Goal: Task Accomplishment & Management: Use online tool/utility

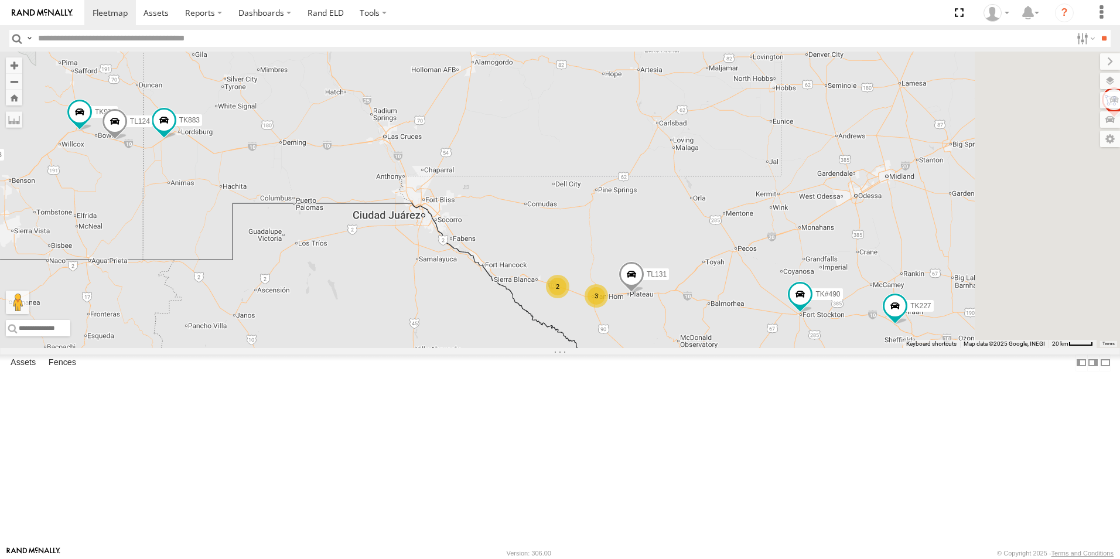
drag, startPoint x: 851, startPoint y: 286, endPoint x: 774, endPoint y: 278, distance: 77.2
click at [774, 278] on div "TL384 TL348 TL029 TL845 TL132 TK#490 TL1608 TK938 TL347 TL608 TK883 TK979 TL124…" at bounding box center [560, 200] width 1120 height 296
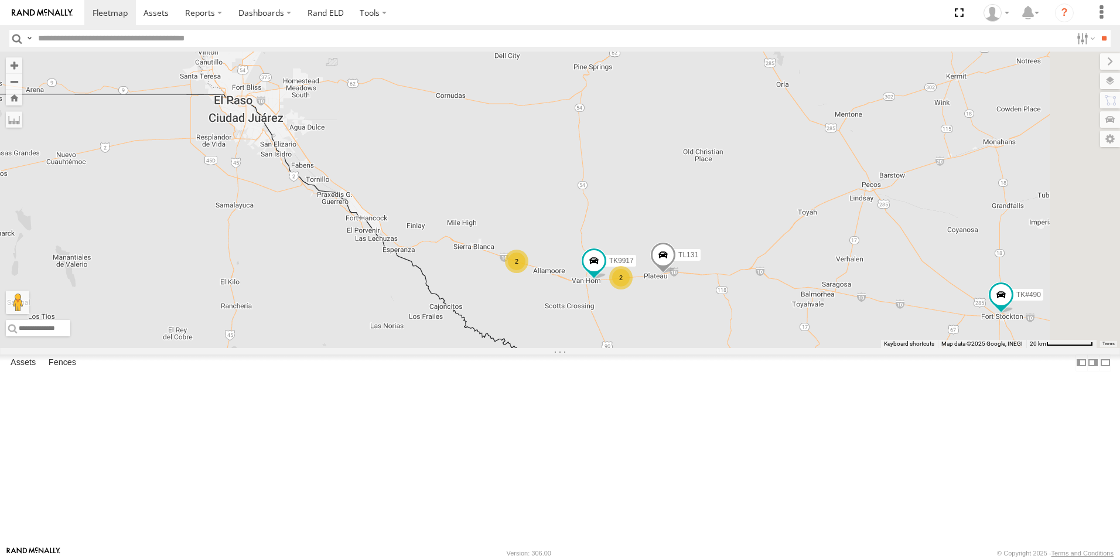
click at [528, 273] on div "2" at bounding box center [516, 261] width 23 height 23
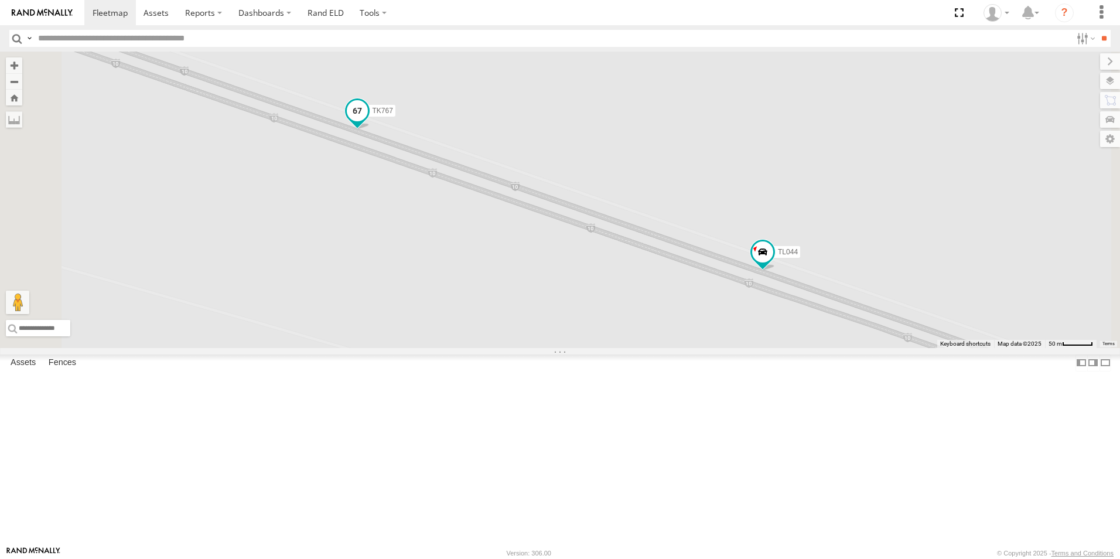
click at [368, 121] on span at bounding box center [357, 110] width 21 height 21
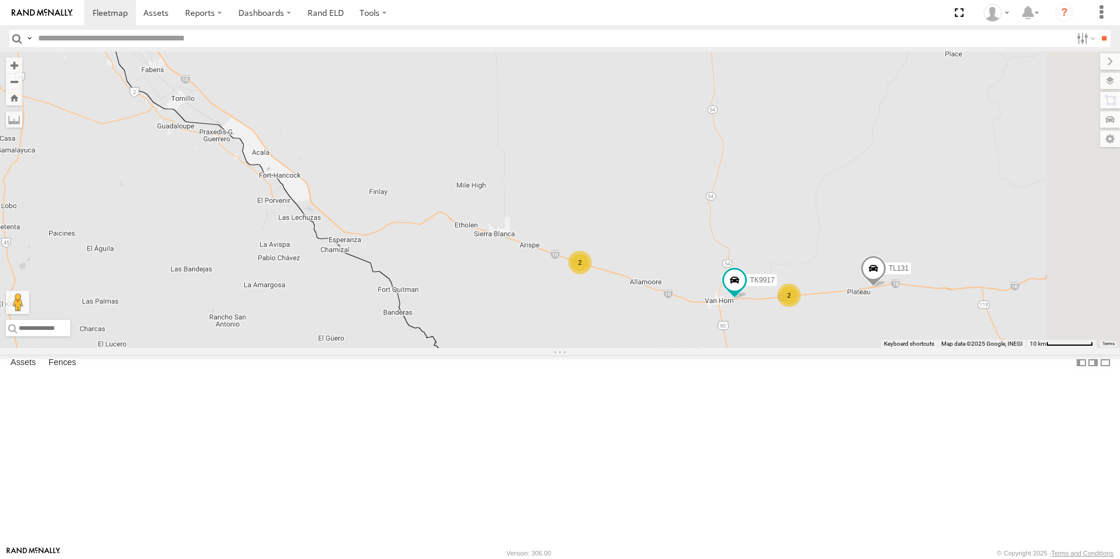
drag, startPoint x: 906, startPoint y: 244, endPoint x: 845, endPoint y: 240, distance: 61.1
click at [845, 240] on div "TL384 TL348 TL029 TL845 TL132 TK#490 TL1608 TK938 TL347 TL608 TK883 TK979 TL124…" at bounding box center [560, 200] width 1120 height 296
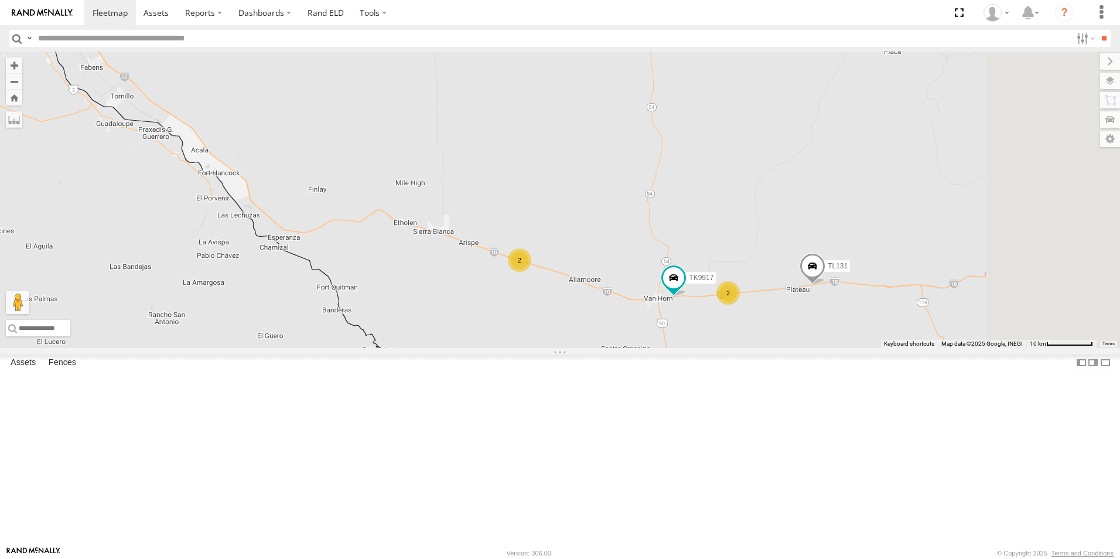
click at [740, 305] on div "2" at bounding box center [727, 292] width 23 height 23
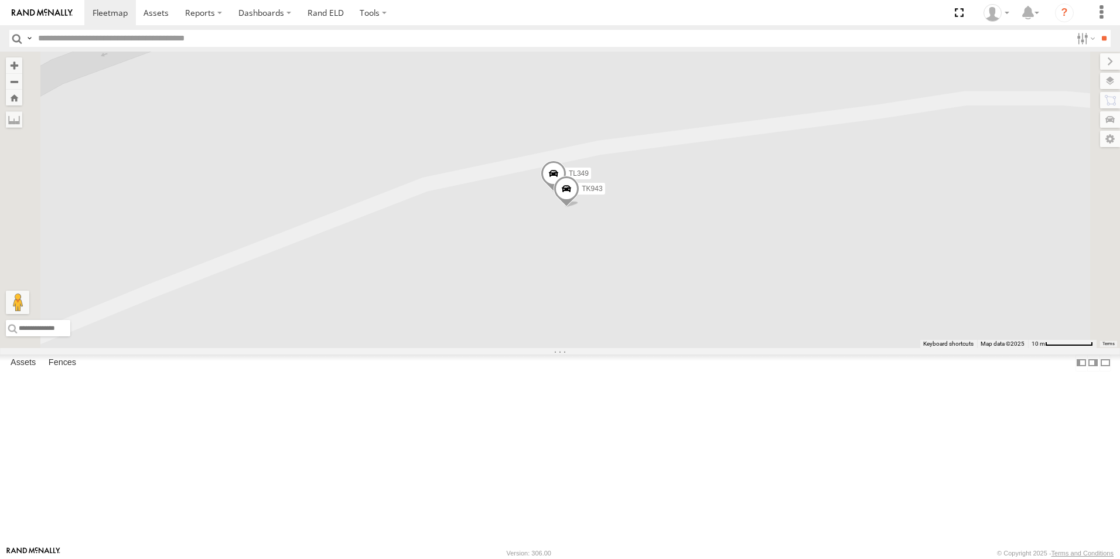
click at [579, 207] on span at bounding box center [567, 192] width 26 height 32
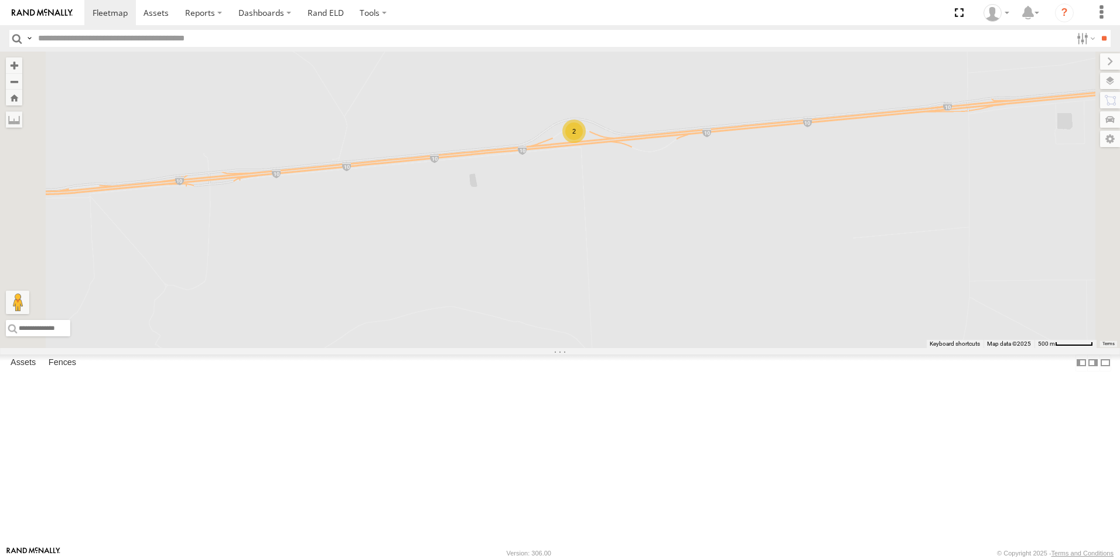
drag, startPoint x: 595, startPoint y: 197, endPoint x: 713, endPoint y: 196, distance: 117.7
click at [713, 196] on div "2" at bounding box center [560, 200] width 1120 height 296
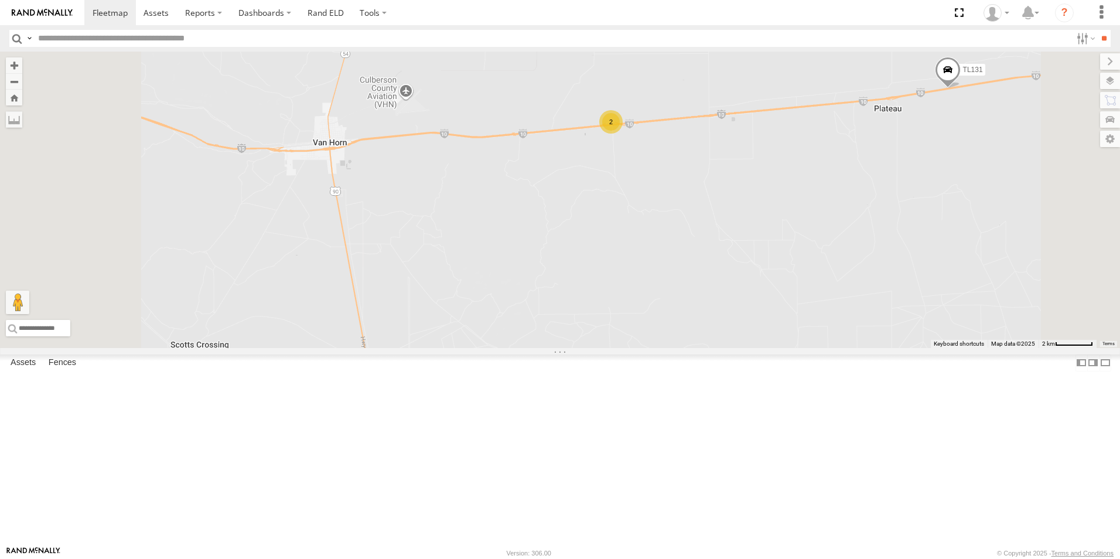
drag, startPoint x: 638, startPoint y: 166, endPoint x: 681, endPoint y: 182, distance: 46.1
click at [681, 182] on div "2 TL131" at bounding box center [560, 200] width 1120 height 296
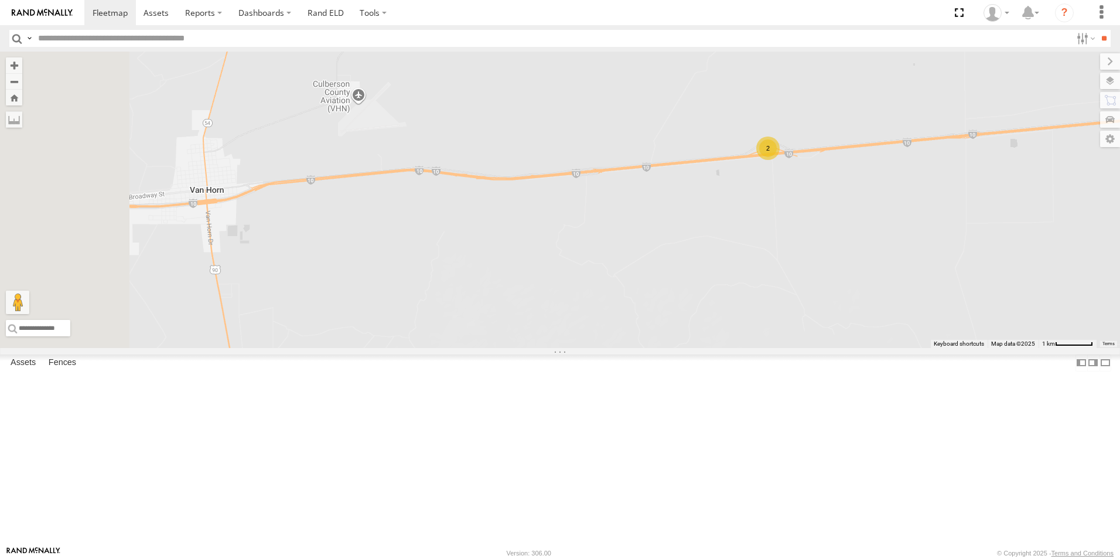
drag, startPoint x: 667, startPoint y: 202, endPoint x: 747, endPoint y: 208, distance: 80.5
click at [747, 208] on div "TL131 2" at bounding box center [560, 200] width 1120 height 296
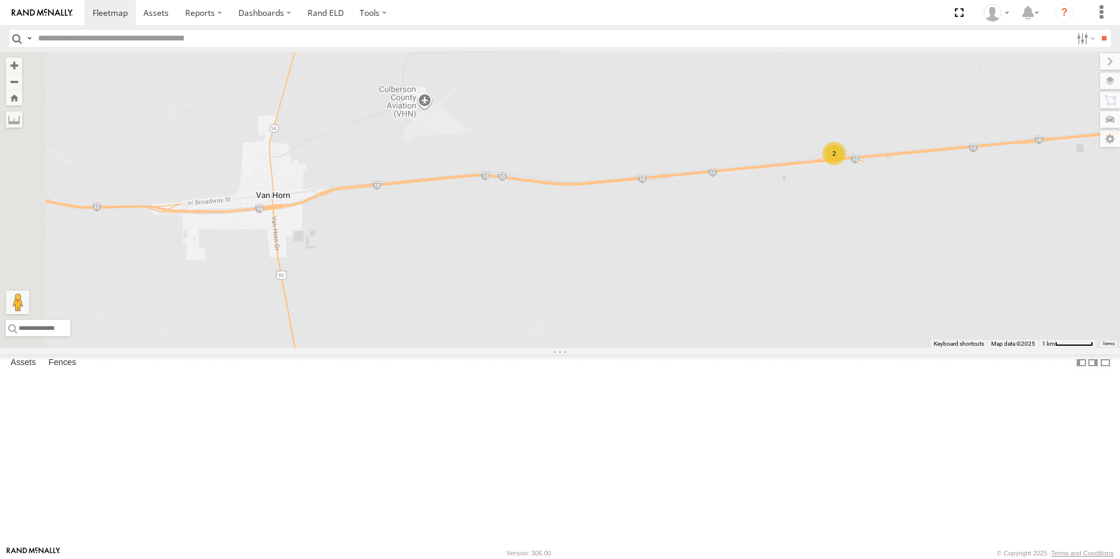
drag, startPoint x: 701, startPoint y: 208, endPoint x: 772, endPoint y: 213, distance: 71.1
click at [772, 213] on div "TL131 2" at bounding box center [560, 200] width 1120 height 296
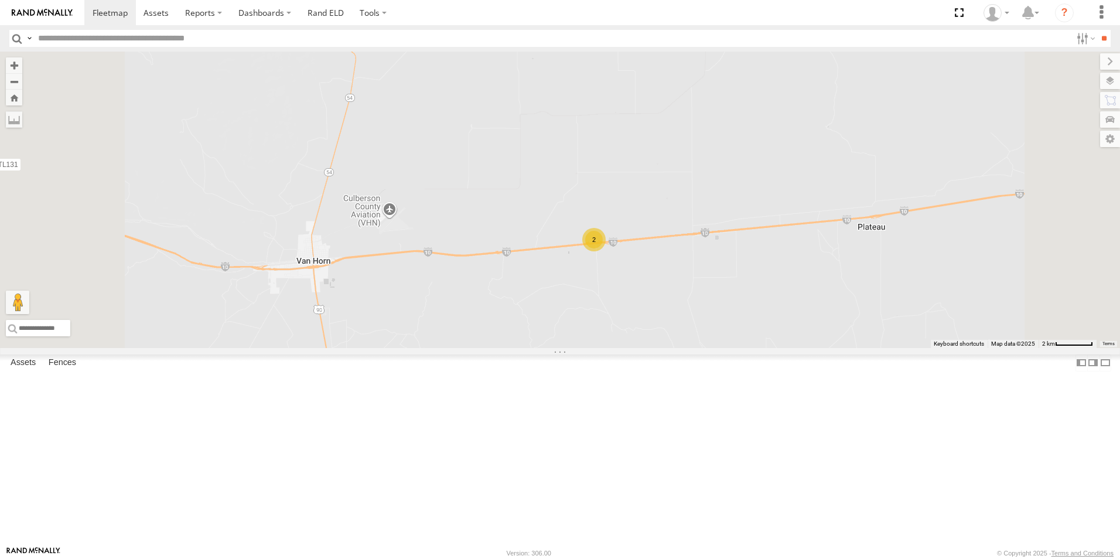
click at [588, 144] on div "TL131 2" at bounding box center [560, 200] width 1120 height 296
click at [782, 101] on div "TL131 2" at bounding box center [560, 200] width 1120 height 296
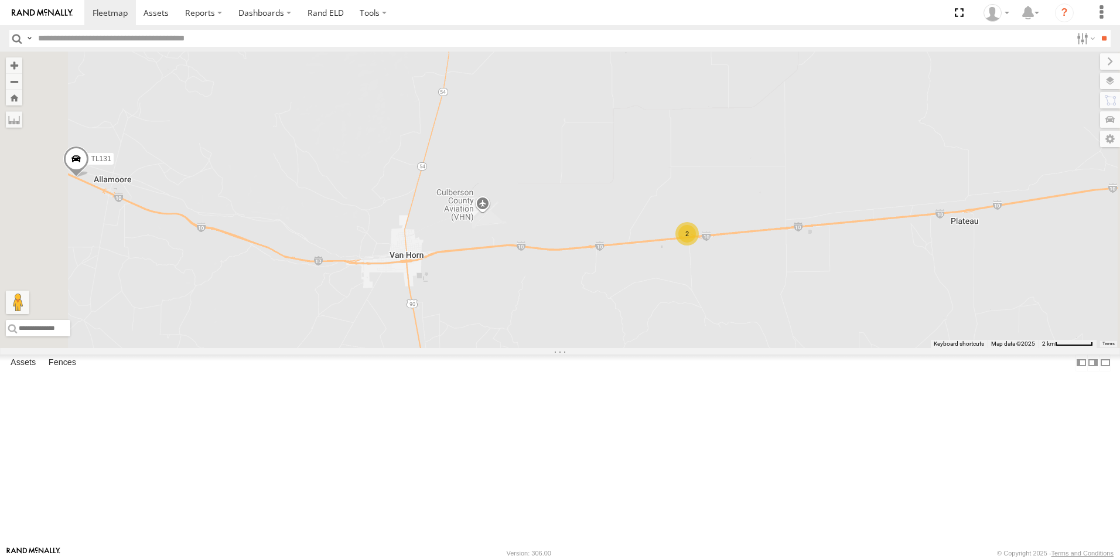
drag, startPoint x: 640, startPoint y: 215, endPoint x: 735, endPoint y: 209, distance: 94.5
click at [735, 209] on div "TL131 2" at bounding box center [560, 200] width 1120 height 296
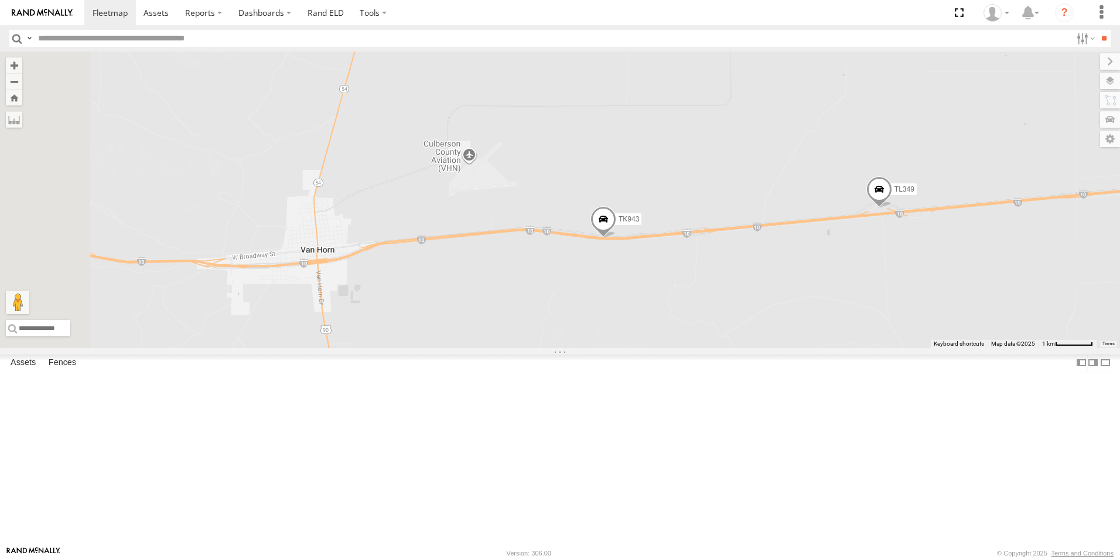
drag, startPoint x: 661, startPoint y: 204, endPoint x: 784, endPoint y: 191, distance: 123.2
click at [784, 191] on div "TL131 TL349 TK943" at bounding box center [560, 200] width 1120 height 296
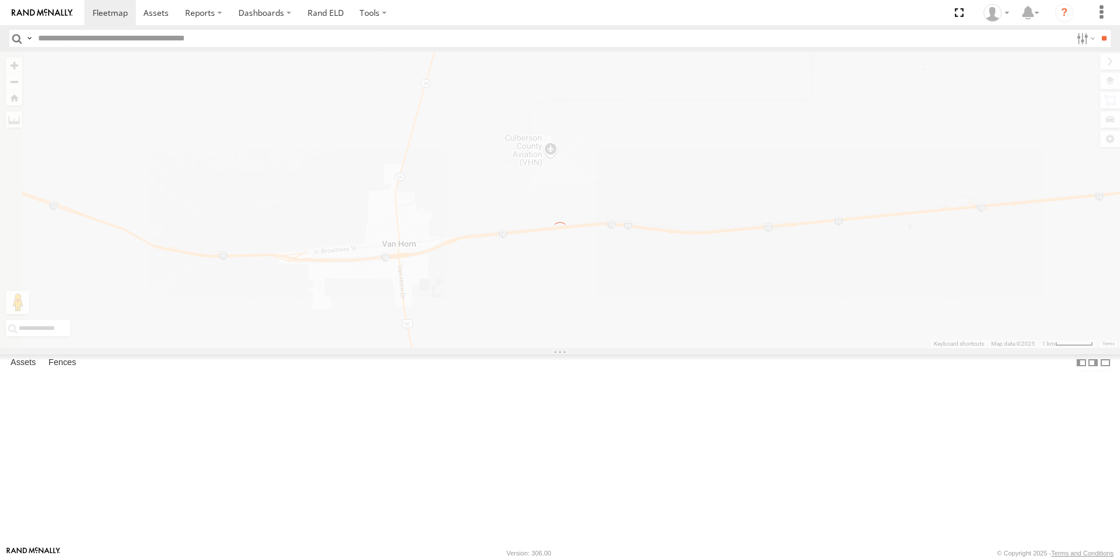
drag, startPoint x: 736, startPoint y: 358, endPoint x: 804, endPoint y: 354, distance: 67.5
click at [804, 348] on div "← Move left → Move right ↑ Move up ↓ Move down + Zoom in - Zoom out Home Jump l…" at bounding box center [560, 200] width 1120 height 296
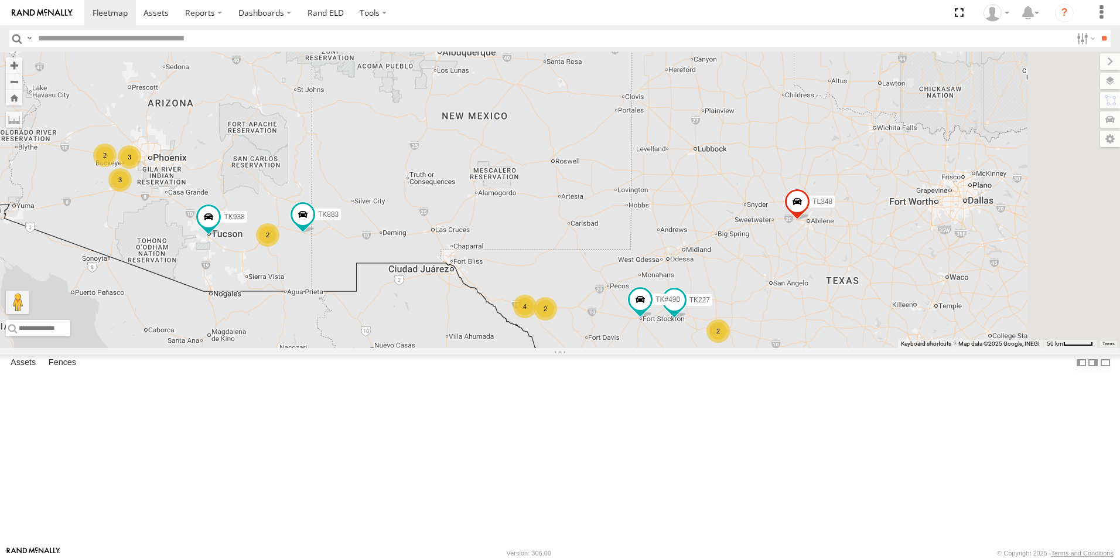
drag, startPoint x: 788, startPoint y: 268, endPoint x: 630, endPoint y: 261, distance: 158.3
click at [630, 261] on div "TL384 TL348 TL029 TL1608 TK938 TL347 TL608 TK883 3 3 2 4 2 2 2 TK#490 TK227" at bounding box center [560, 200] width 1120 height 296
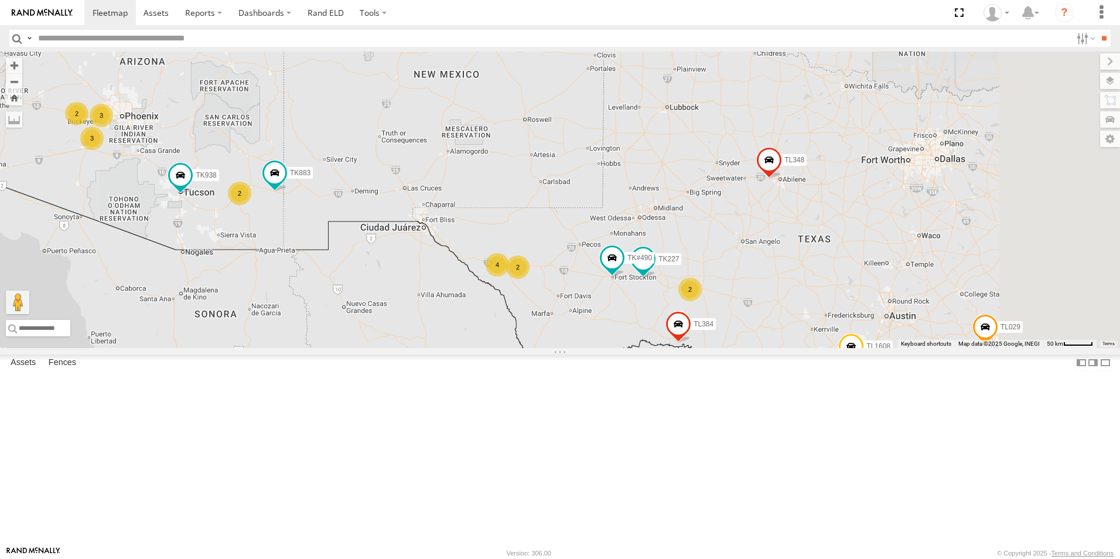
drag, startPoint x: 701, startPoint y: 279, endPoint x: 663, endPoint y: 194, distance: 93.1
click at [663, 194] on div "TL384 TL348 TL029 TL1608 TK938 TL347 TL608 TK883 3 3 2 4 2 2 2 TK#490 2 TK227" at bounding box center [560, 200] width 1120 height 296
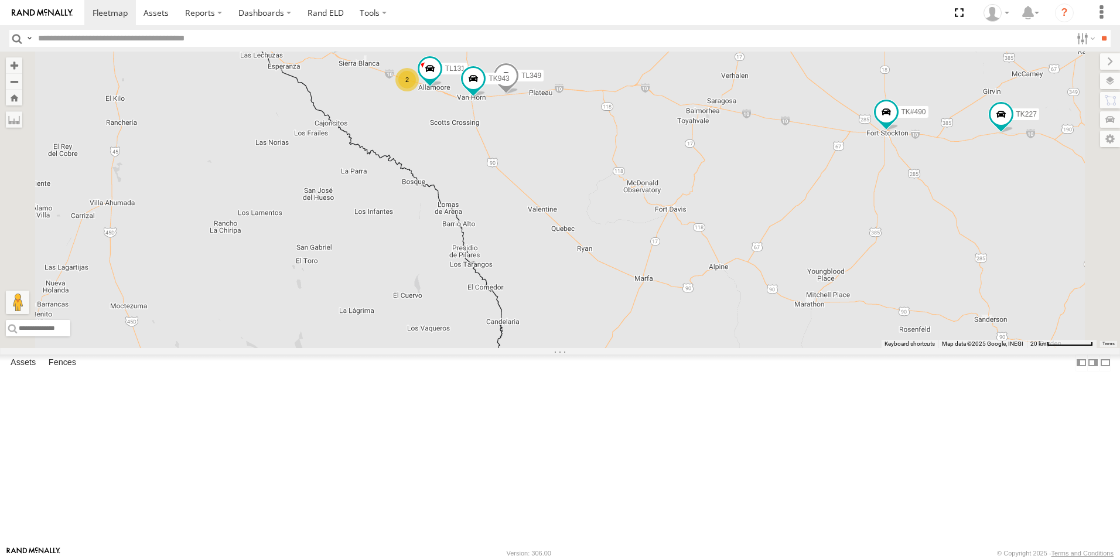
drag, startPoint x: 637, startPoint y: 254, endPoint x: 642, endPoint y: 292, distance: 39.0
click at [642, 292] on div "TL384 TL348 TL029 TL1608 TK938 TL347 TL608 TK883 TK#490 TK227 TL102 2 TL349 TK7…" at bounding box center [560, 200] width 1120 height 296
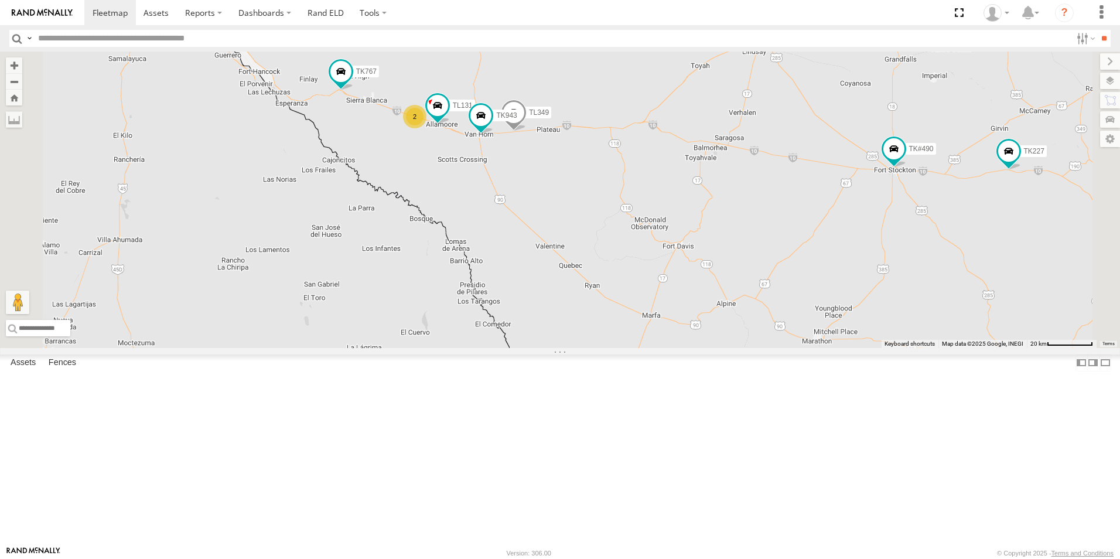
drag, startPoint x: 712, startPoint y: 240, endPoint x: 722, endPoint y: 279, distance: 39.9
click at [722, 279] on div "TL384 TL348 TL029 TL1608 TK938 TL347 TL608 TK883 TK#490 TK227 TL102 2 TL349 TK7…" at bounding box center [560, 200] width 1120 height 296
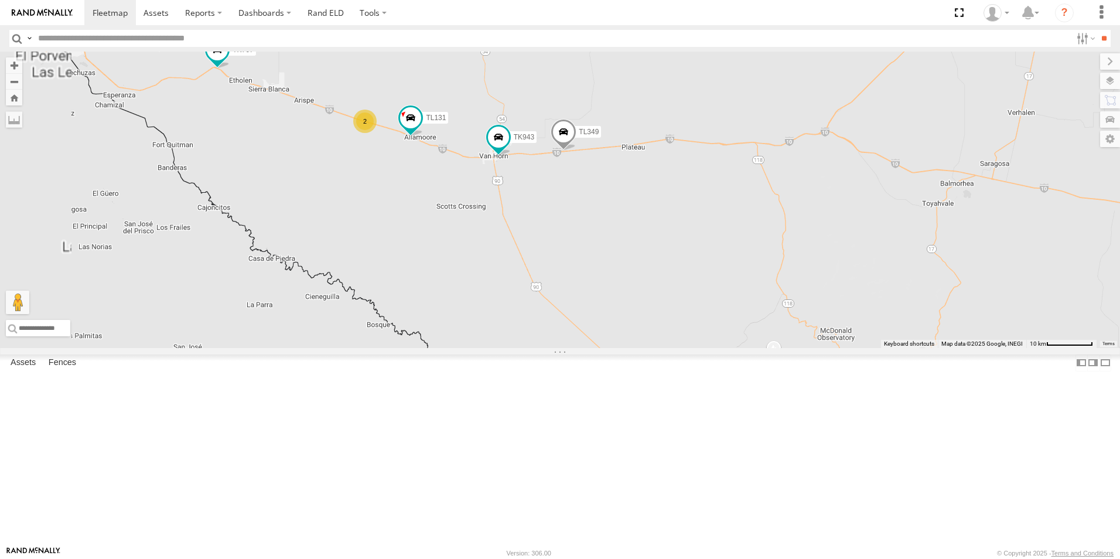
drag, startPoint x: 670, startPoint y: 255, endPoint x: 742, endPoint y: 296, distance: 83.7
click at [742, 296] on div "TL384 TL348 TL029 TL1608 TK938 TL347 TL608 TK883 TK#490 TK227 TL102 TL349 TK767…" at bounding box center [560, 200] width 1120 height 296
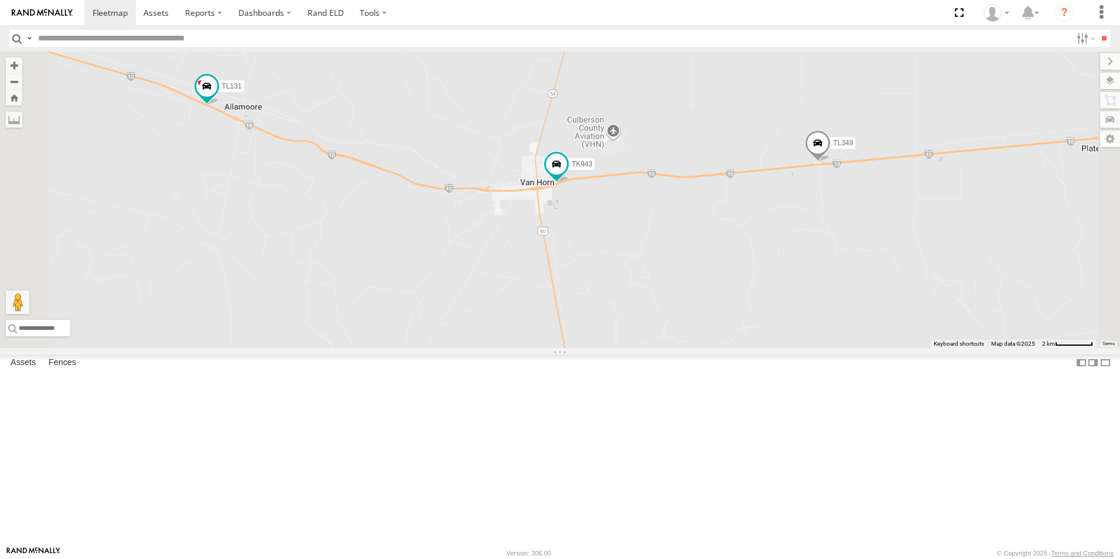
drag, startPoint x: 655, startPoint y: 250, endPoint x: 770, endPoint y: 330, distance: 139.7
click at [770, 330] on div "TL384 TL348 TL029 TL1608 TK938 TL347 TL608 TK883 TK#490 TK227 TL102 TL349 TK767…" at bounding box center [560, 200] width 1120 height 296
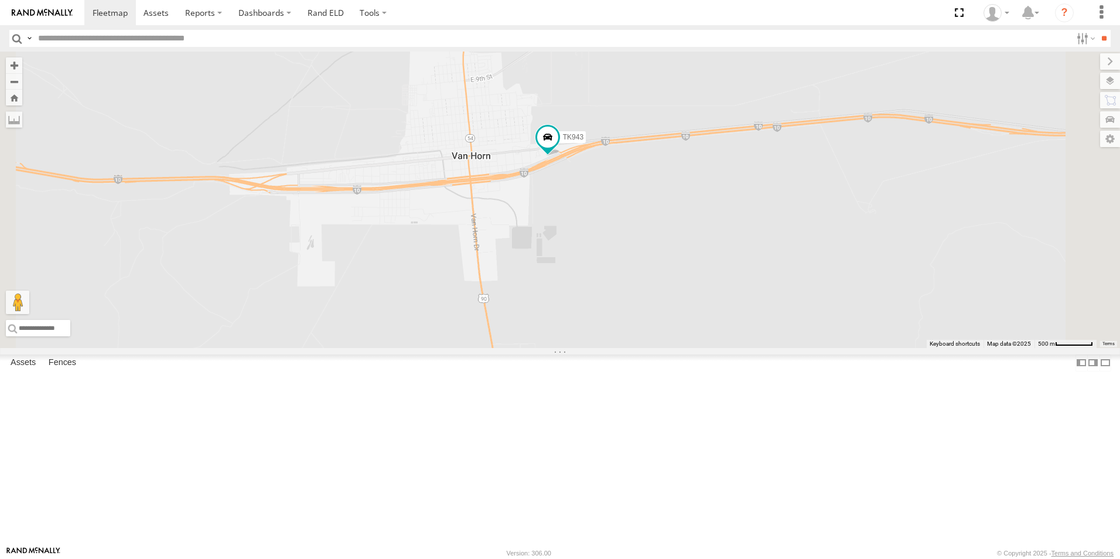
drag, startPoint x: 722, startPoint y: 285, endPoint x: 781, endPoint y: 318, distance: 67.1
click at [781, 318] on div "TL384 TL348 TL029 TL1608 TK938 TL347 TL608 TK883 TK#490 TK227 TL102 TL349 TK767…" at bounding box center [560, 200] width 1120 height 296
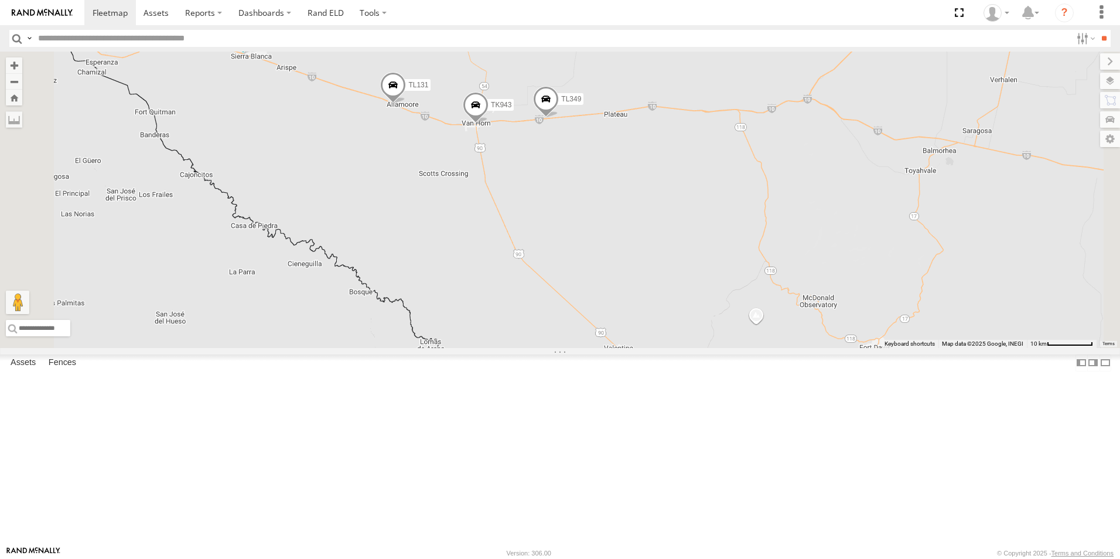
drag, startPoint x: 826, startPoint y: 187, endPoint x: 740, endPoint y: 539, distance: 362.4
click at [740, 348] on div "TL3012 TL111 TL846 TK882 TL3010 TL384 TK769 TL348 3C8427104DF8 TK979 479 (ELD) …" at bounding box center [560, 200] width 1120 height 296
click at [489, 124] on span at bounding box center [476, 108] width 26 height 32
click at [546, 110] on link at bounding box center [540, 106] width 12 height 8
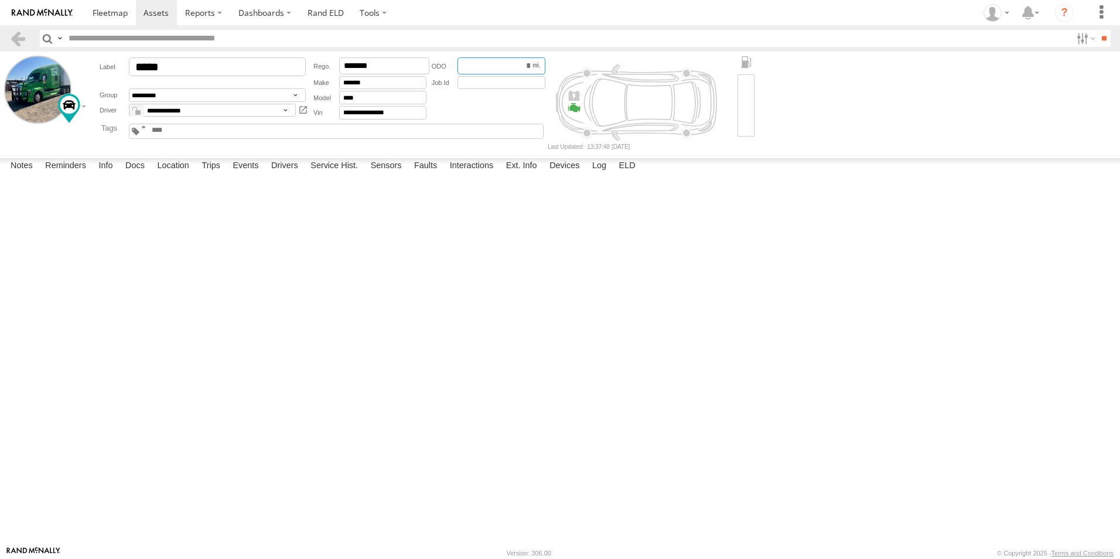
click at [505, 66] on input "*****" at bounding box center [501, 65] width 88 height 17
type input "*"
type input "******"
click at [0, 0] on button "Save" at bounding box center [0, 0] width 0 height 0
click at [971, 121] on form "**********" at bounding box center [560, 103] width 1112 height 94
